Goal: Find contact information: Find contact information

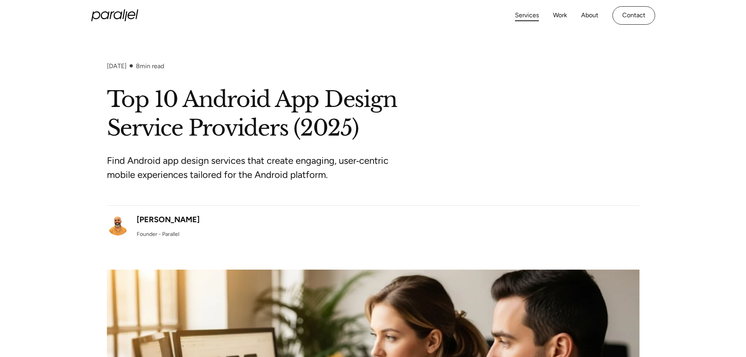
click at [524, 14] on link "Services" at bounding box center [527, 15] width 24 height 11
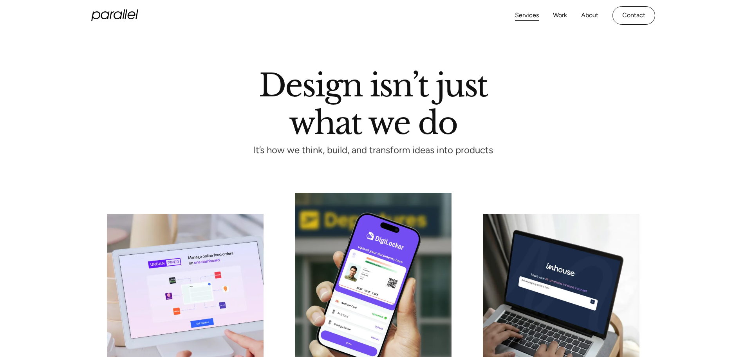
click at [112, 12] on icon "home" at bounding box center [111, 15] width 5 height 8
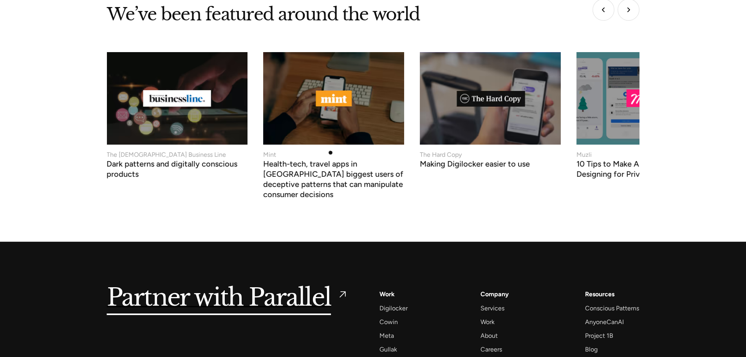
scroll to position [3009, 0]
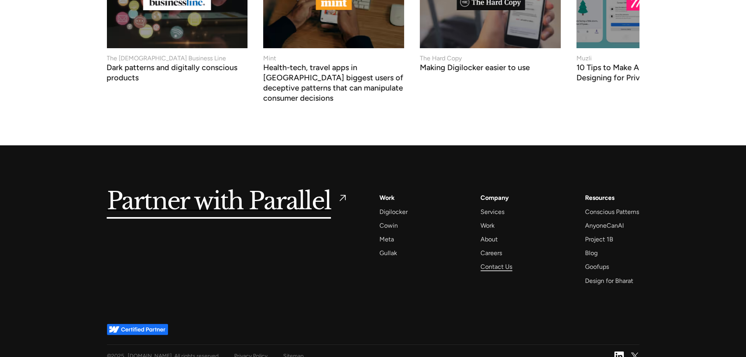
click at [509, 261] on div "Contact Us" at bounding box center [497, 266] width 32 height 11
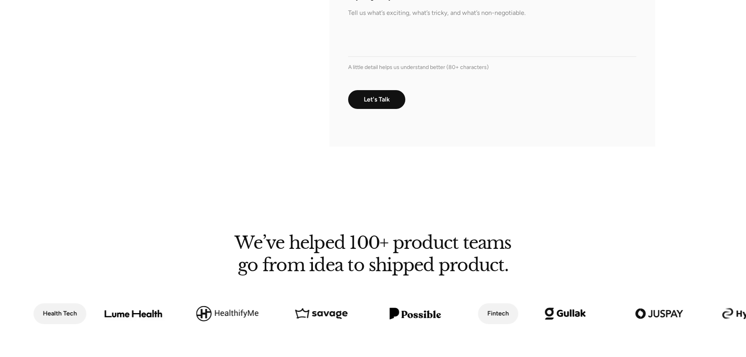
scroll to position [587, 0]
